Goal: Task Accomplishment & Management: Manage account settings

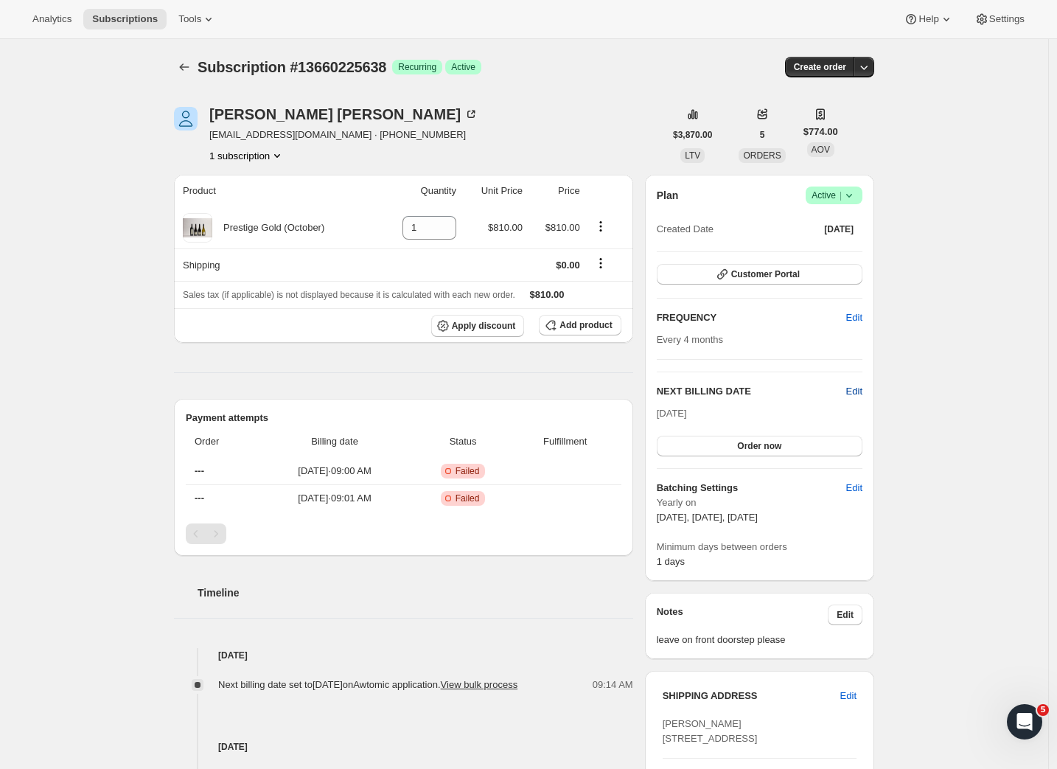
click at [854, 387] on span "Edit" at bounding box center [854, 391] width 16 height 15
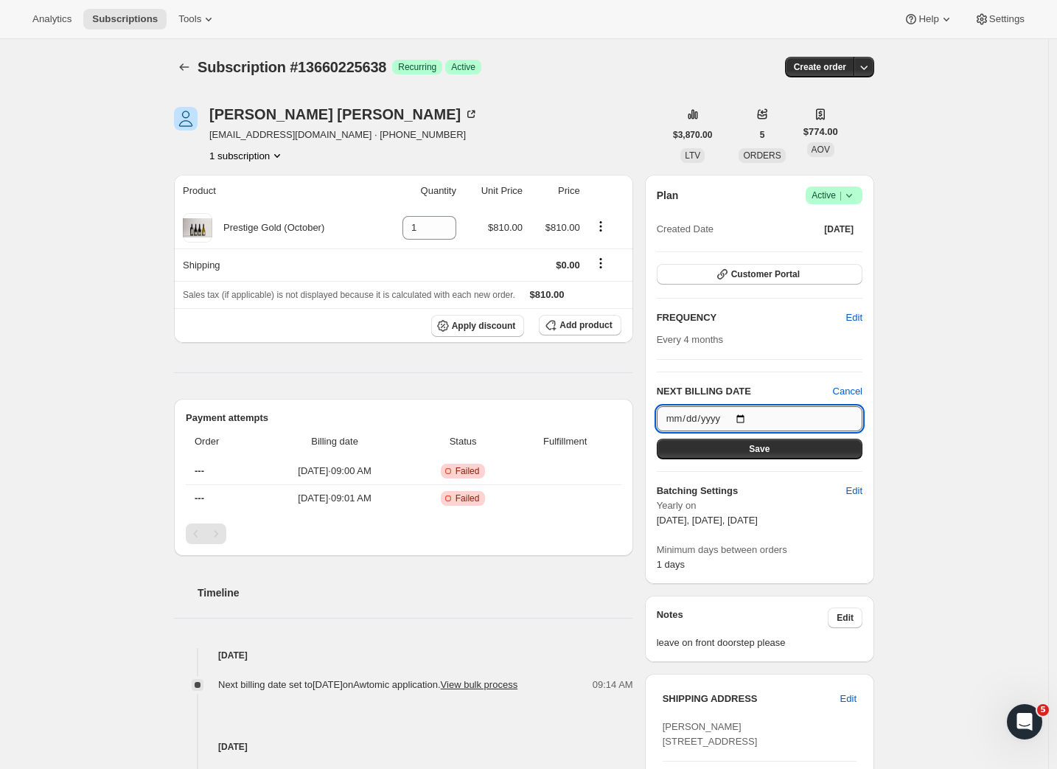
click at [731, 421] on input "2026-02-05" at bounding box center [760, 418] width 206 height 25
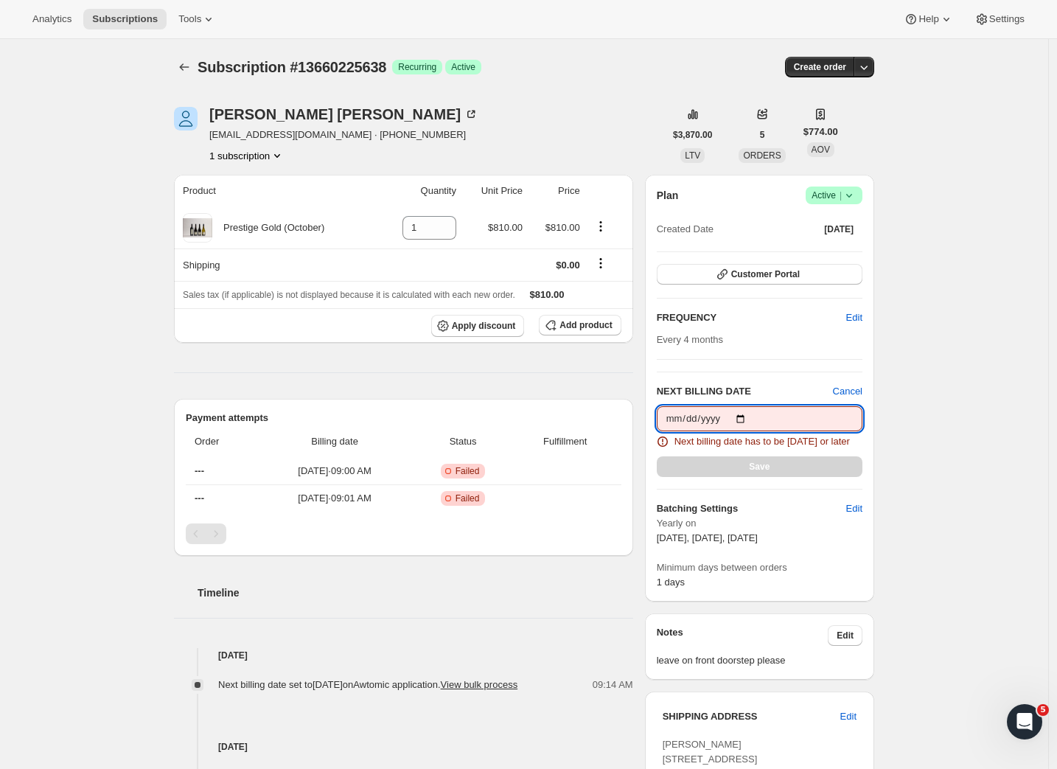
click at [787, 419] on input "2025-10-07" at bounding box center [760, 418] width 206 height 25
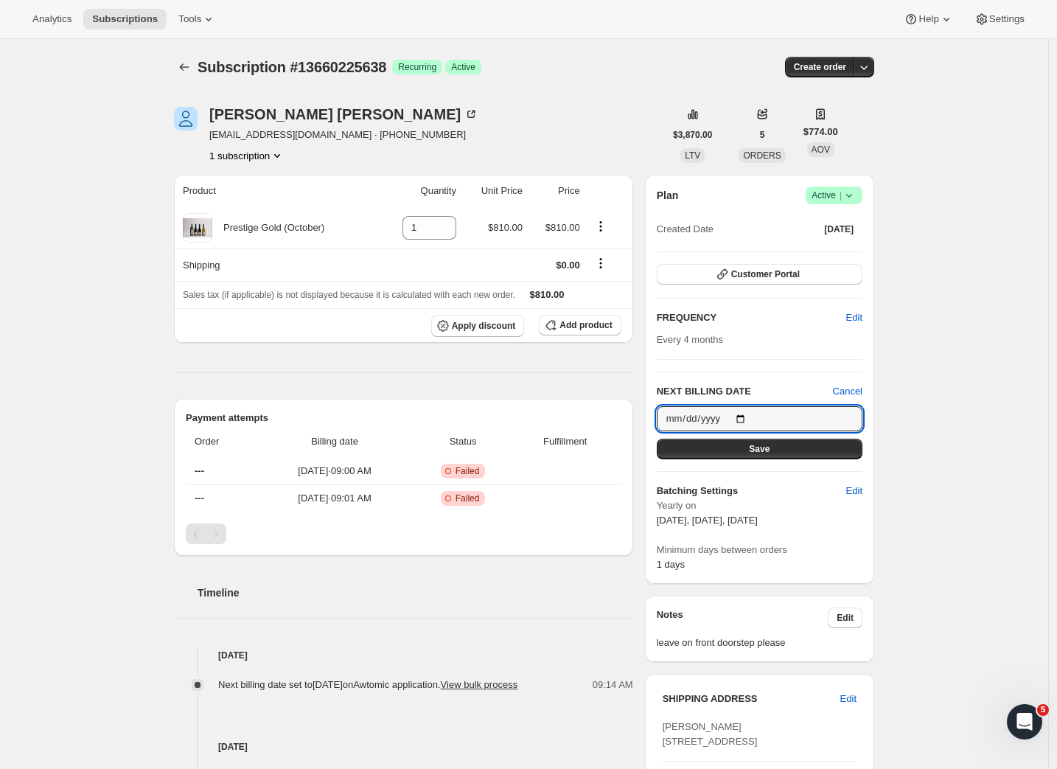
click at [913, 421] on div "Subscription #13660225638. This page is ready Subscription #13660225638 Success…" at bounding box center [524, 608] width 1048 height 1138
click at [796, 422] on input "2025-10-08" at bounding box center [760, 418] width 206 height 25
type input "2026-02-06"
click at [793, 458] on button "Save" at bounding box center [760, 449] width 206 height 21
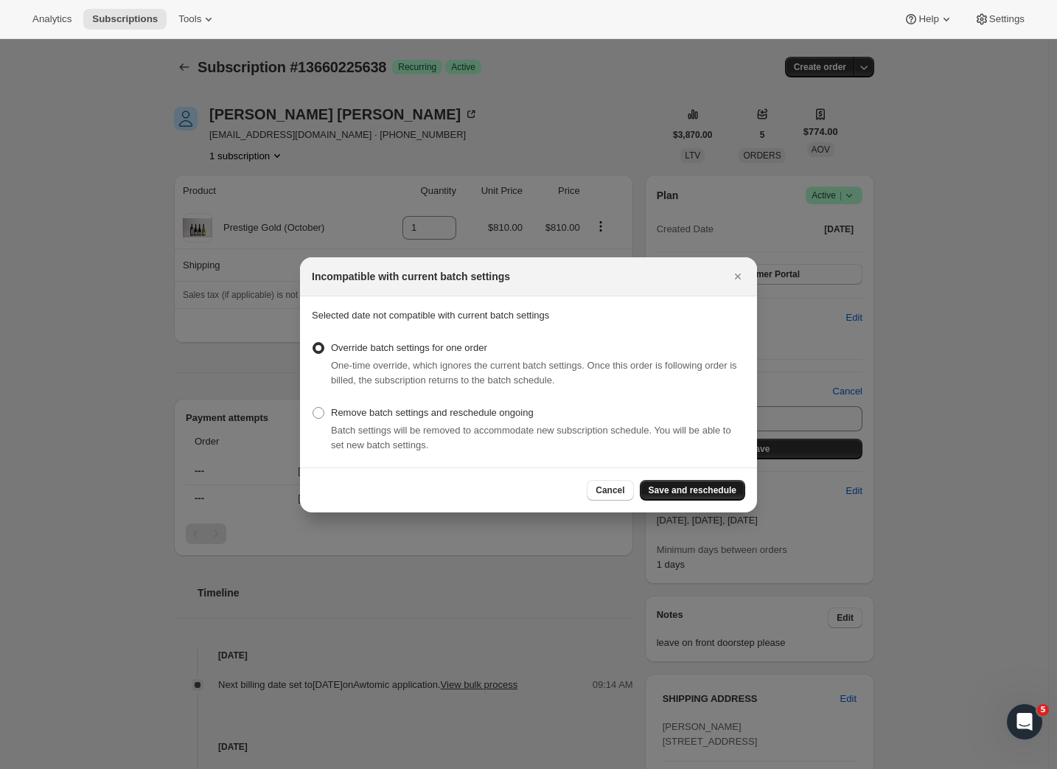
click at [693, 489] on span "Save and reschedule" at bounding box center [693, 490] width 88 height 12
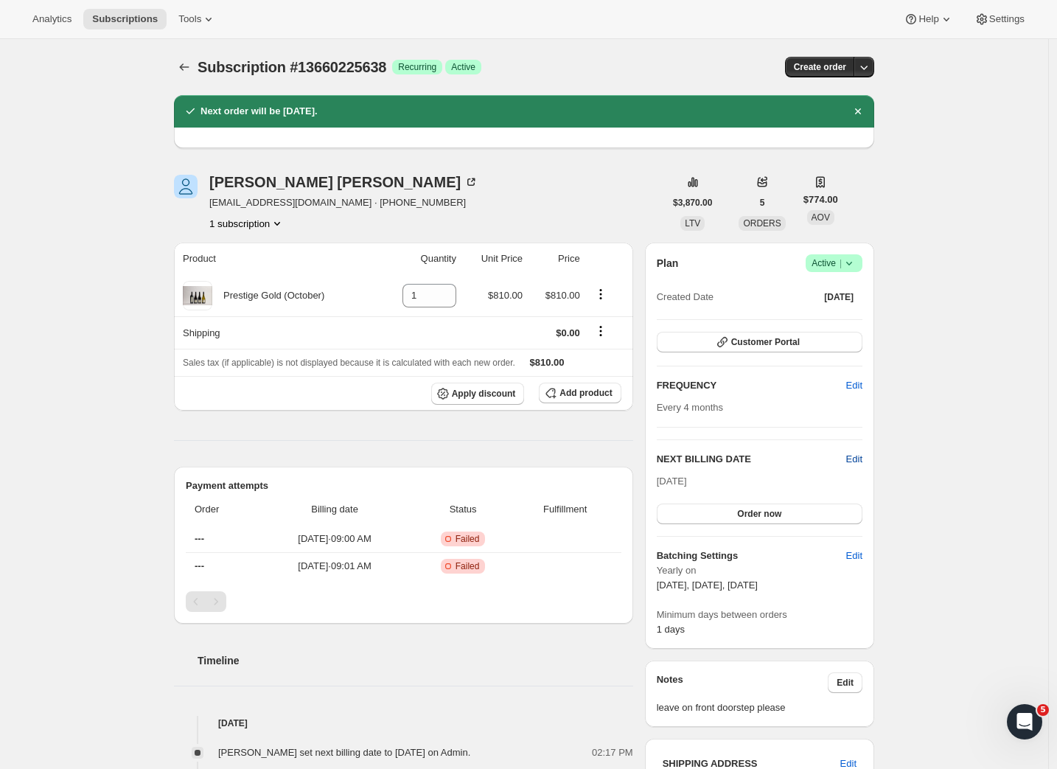
click at [859, 458] on span "Edit" at bounding box center [854, 459] width 16 height 15
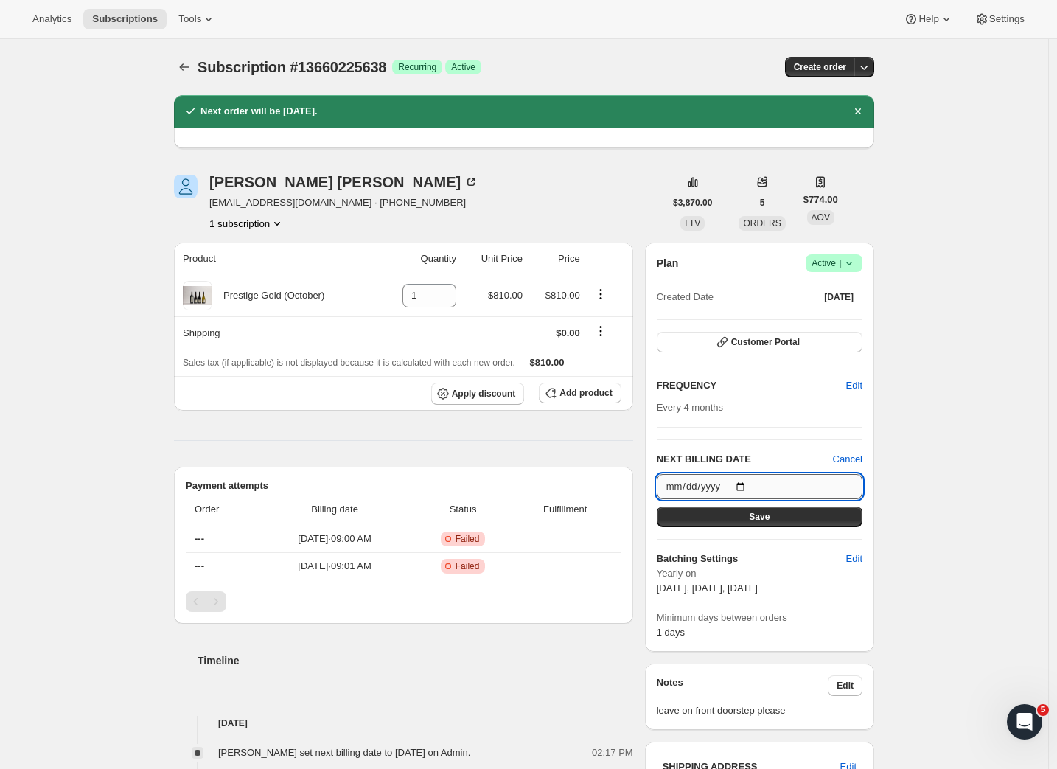
click at [743, 486] on input "2026-02-06" at bounding box center [760, 486] width 206 height 25
type input "2026-02-05"
click at [801, 520] on button "Save" at bounding box center [760, 516] width 206 height 21
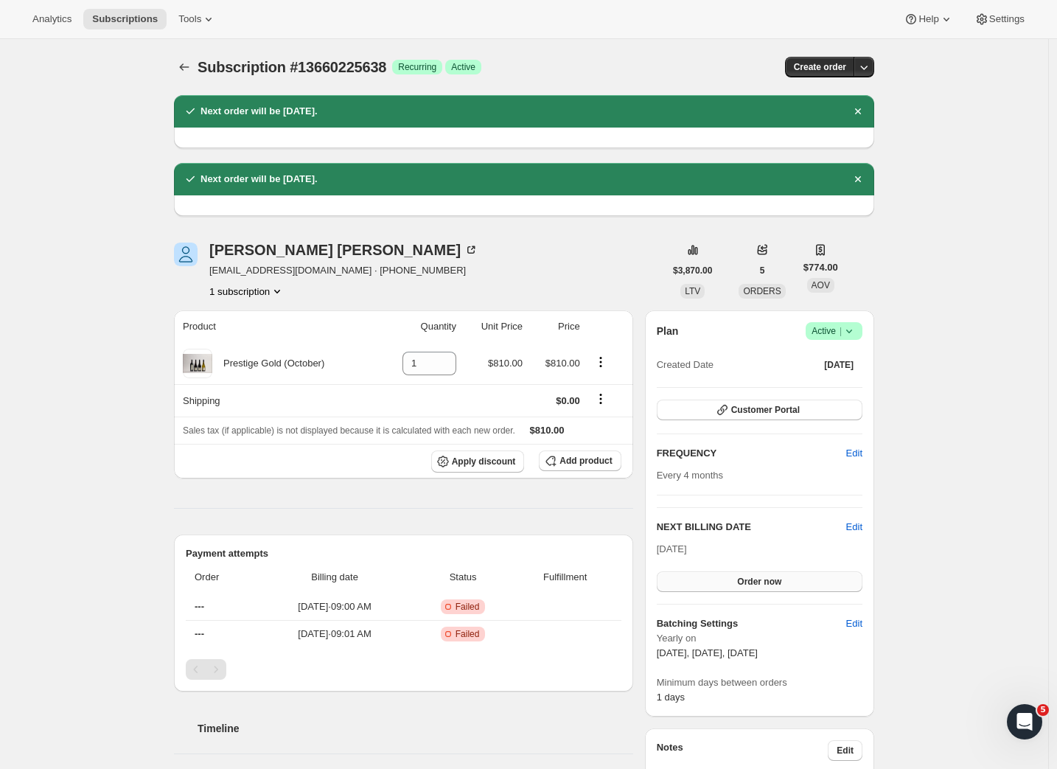
click at [778, 582] on span "Order now" at bounding box center [759, 582] width 44 height 12
click at [770, 580] on span "Click to confirm" at bounding box center [759, 582] width 67 height 12
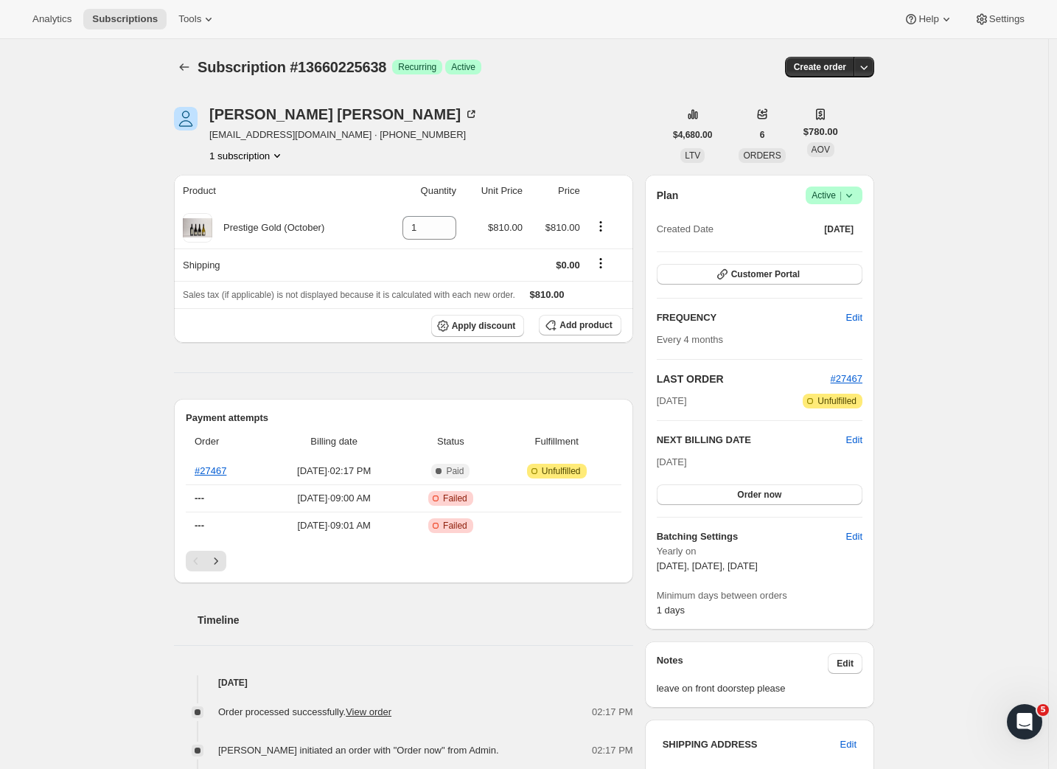
click at [904, 391] on div "Subscription #13660225638. This page is ready Subscription #13660225638 Success…" at bounding box center [524, 698] width 1048 height 1319
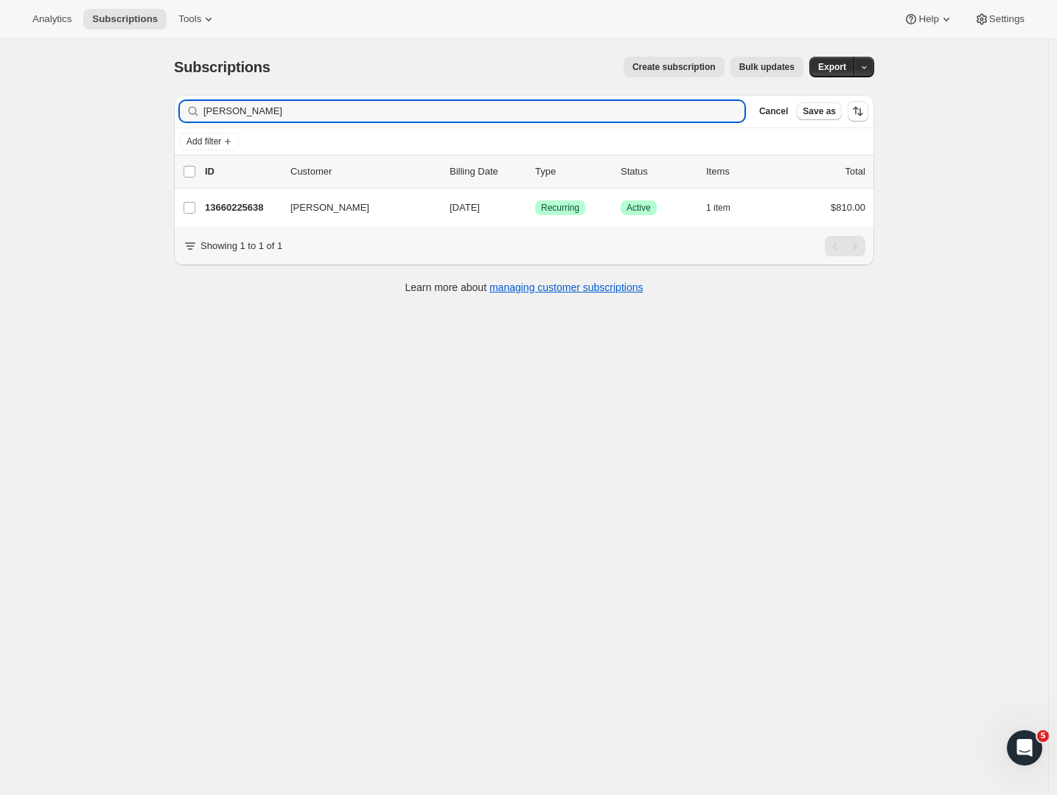
drag, startPoint x: 318, startPoint y: 107, endPoint x: 120, endPoint y: 107, distance: 197.5
click at [120, 107] on div "Subscriptions. This page is ready Subscriptions Create subscription Bulk update…" at bounding box center [524, 436] width 1048 height 795
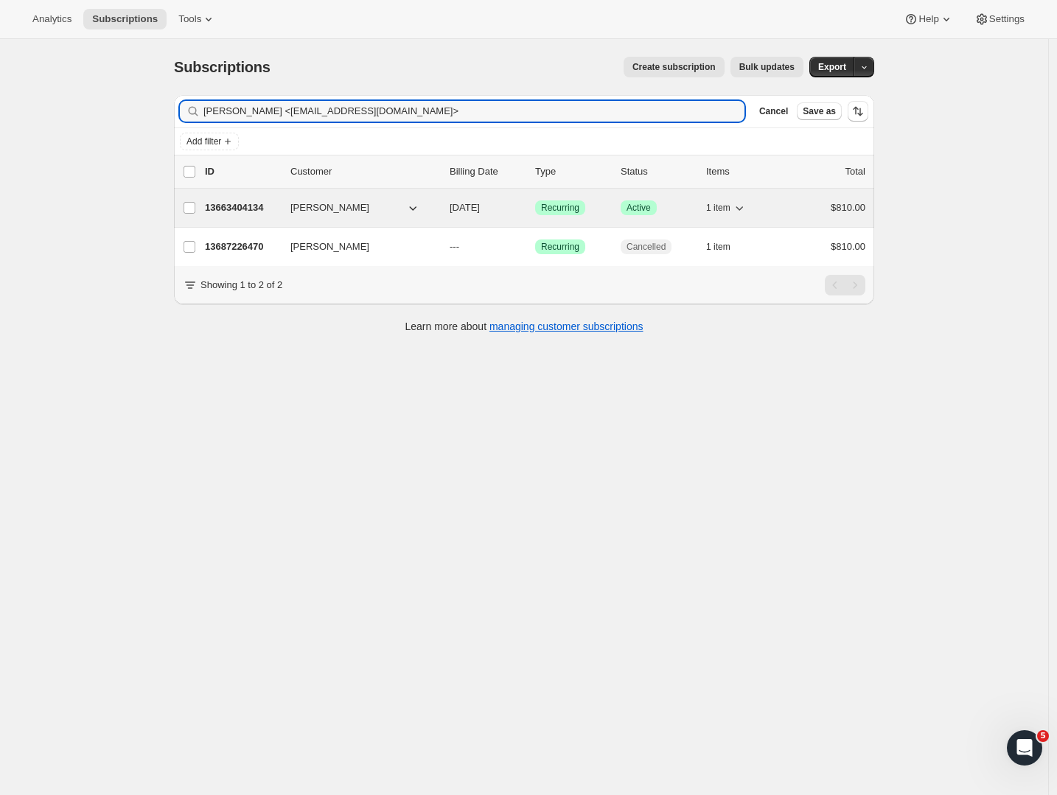
type input "paul atkinson <paulacko25@hotmail.com>"
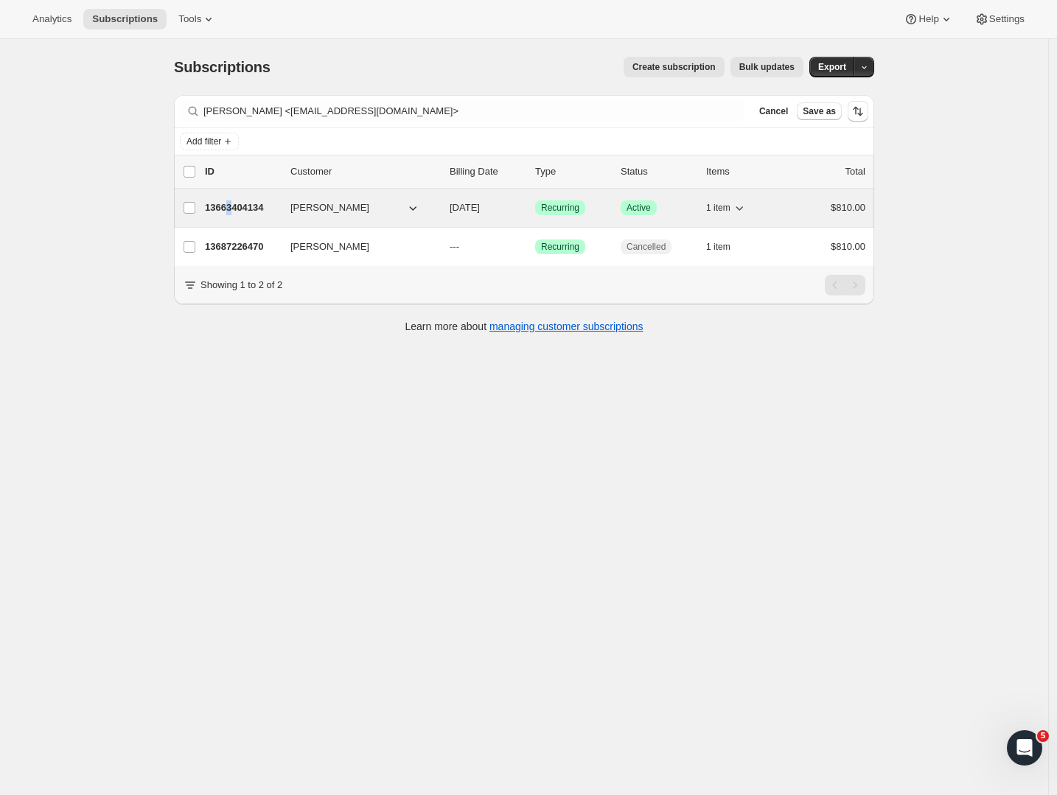
click at [236, 209] on p "13663404134" at bounding box center [242, 207] width 74 height 15
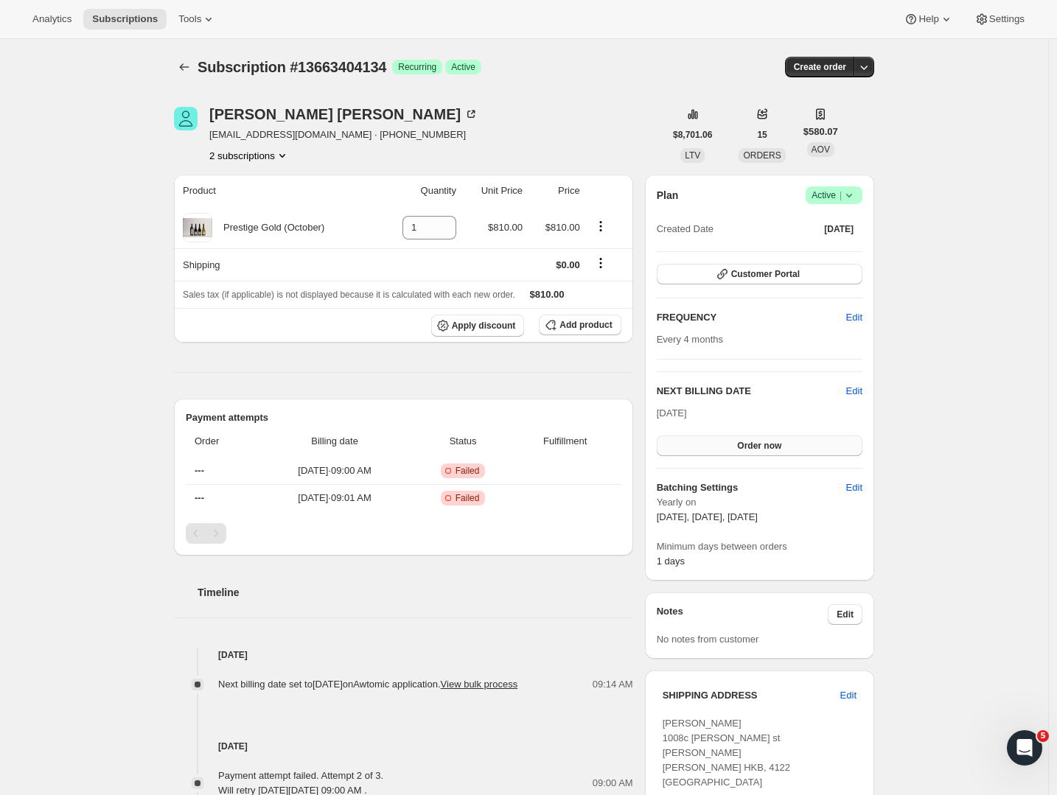
click at [764, 442] on span "Order now" at bounding box center [759, 446] width 44 height 12
click at [764, 442] on span "Click to confirm" at bounding box center [759, 446] width 67 height 12
